Goal: Information Seeking & Learning: Understand process/instructions

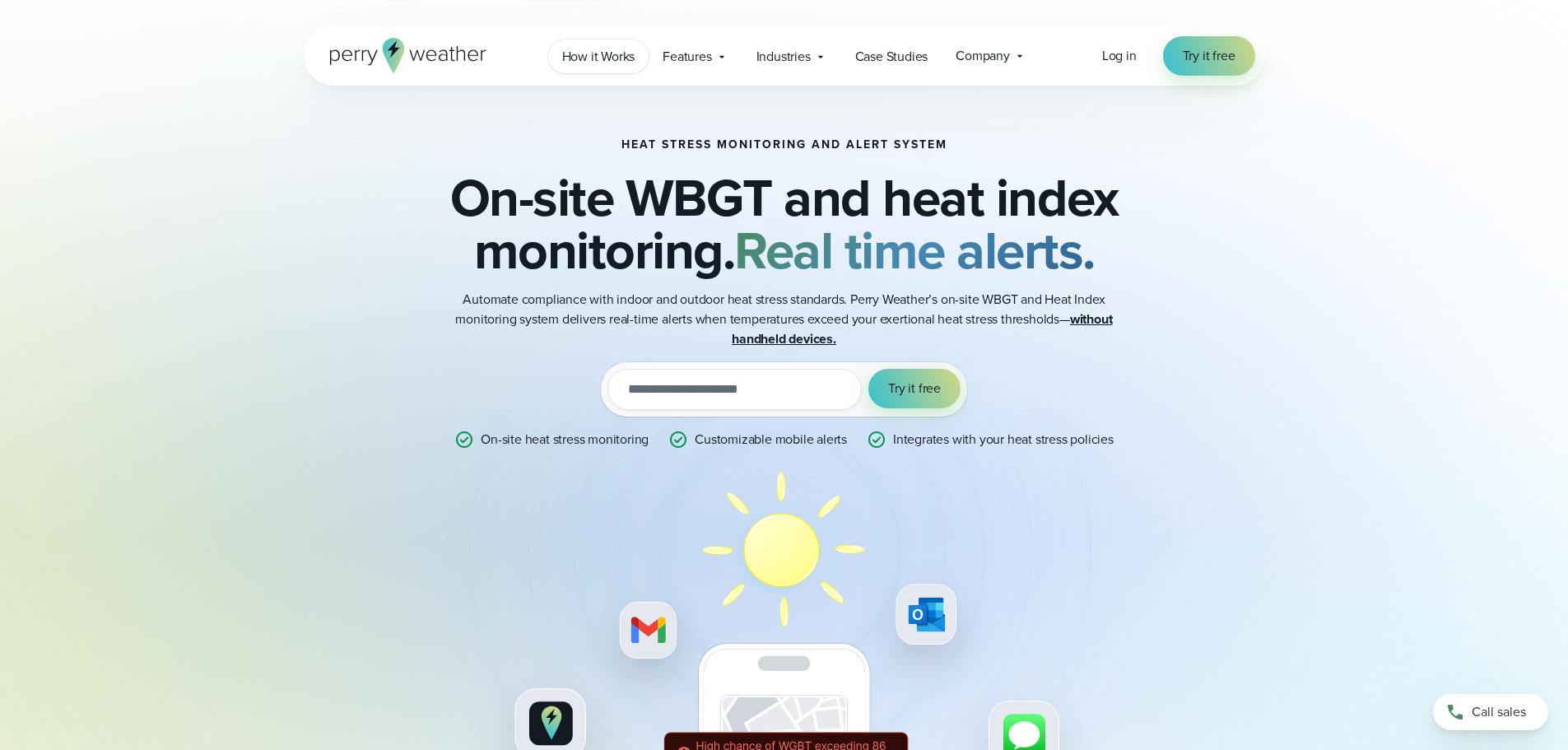
click at [599, 54] on span "How it Works" at bounding box center [598, 56] width 73 height 20
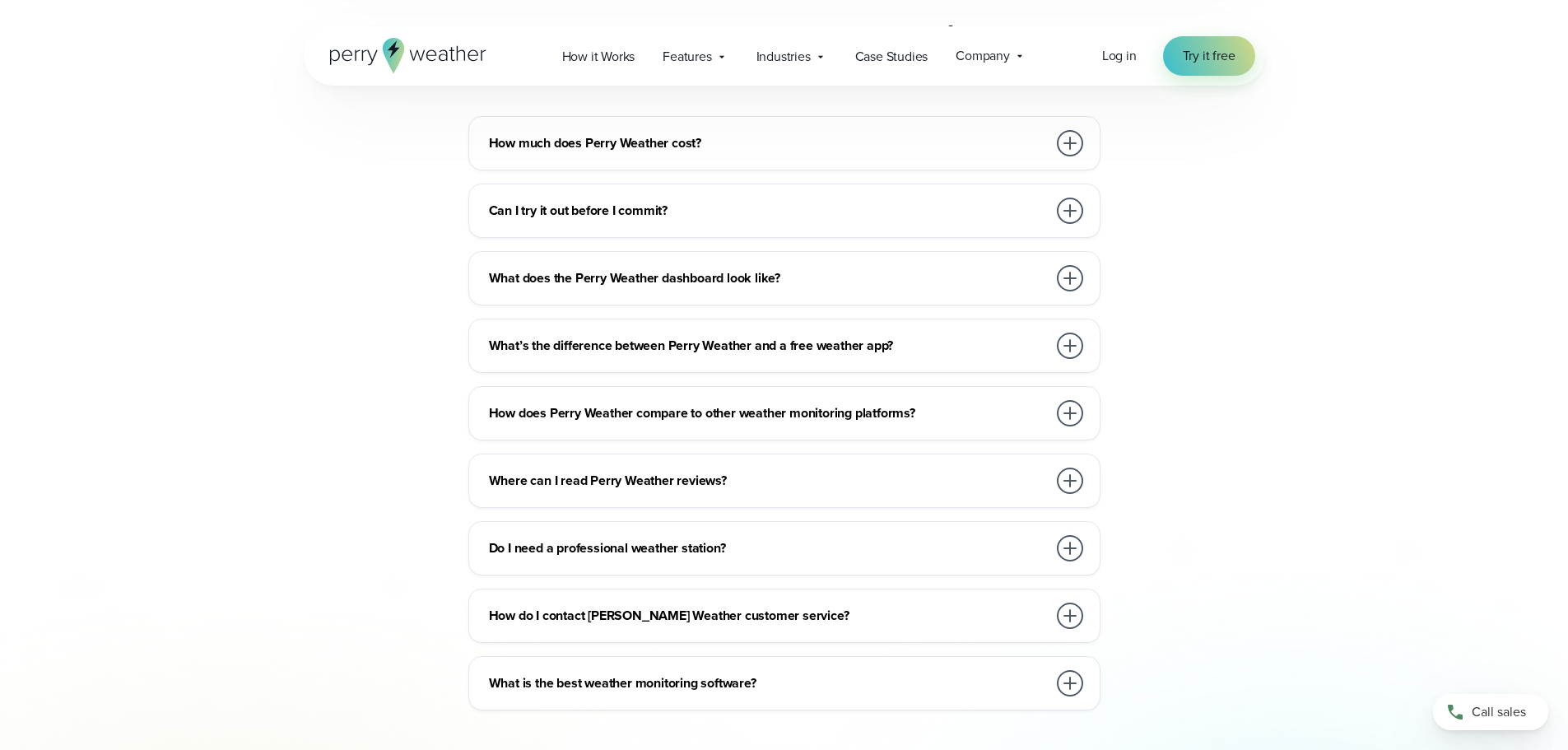
scroll to position [3294, 0]
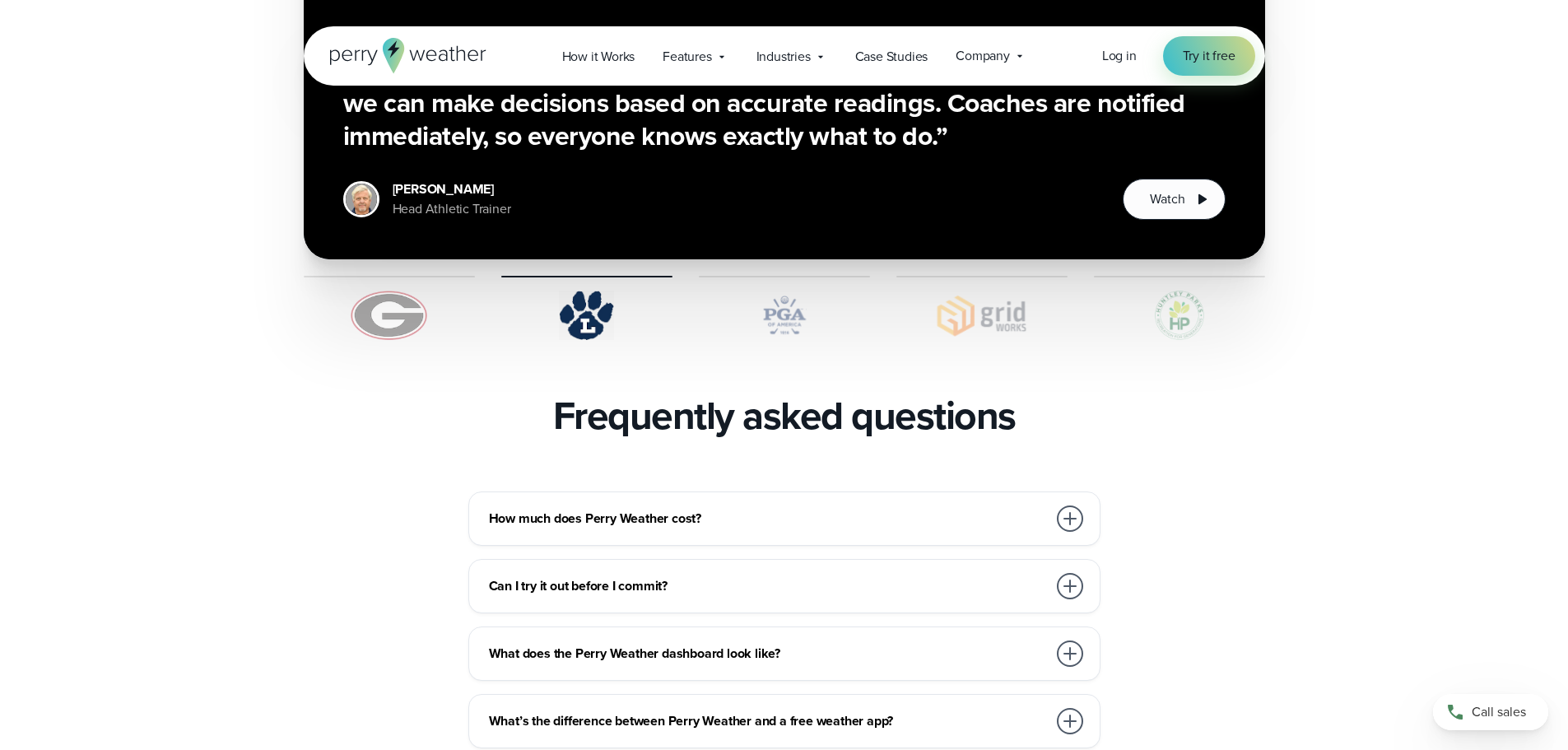
click at [1067, 506] on div at bounding box center [1070, 519] width 26 height 26
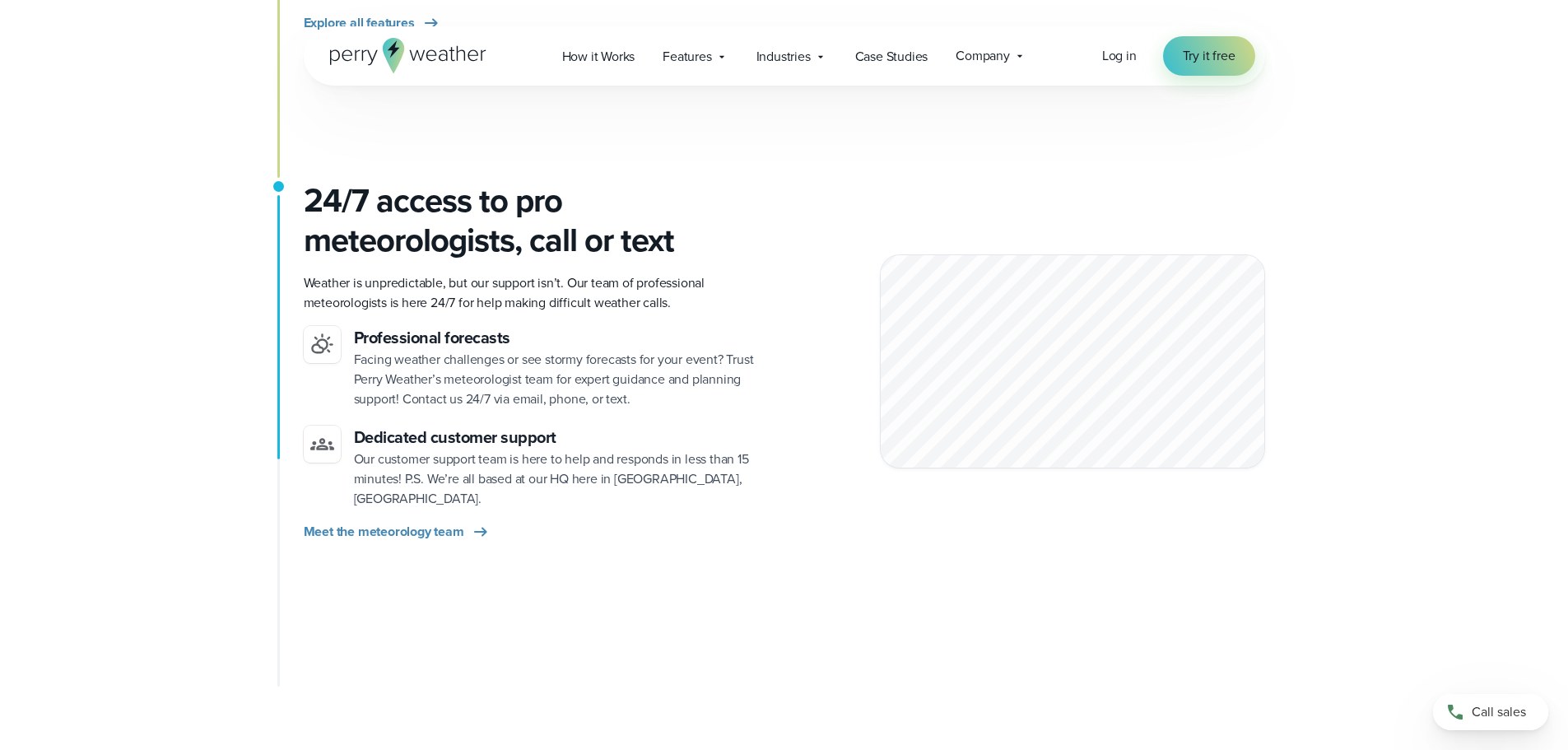
scroll to position [2059, 0]
